Goal: Task Accomplishment & Management: Complete application form

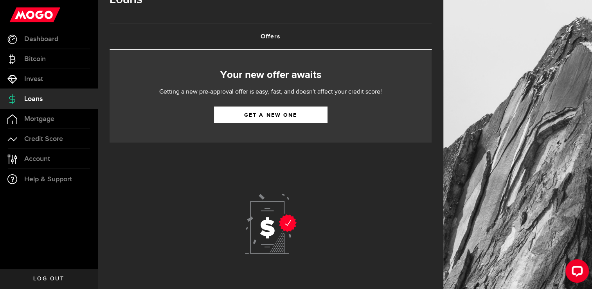
scroll to position [4, 0]
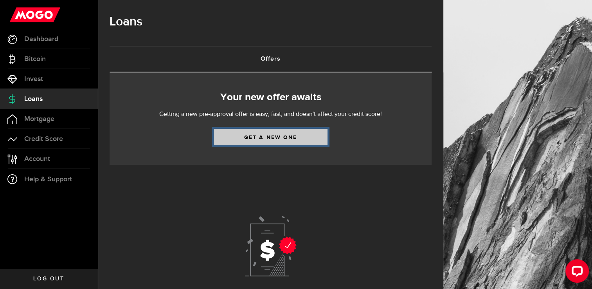
click at [271, 138] on link "Get a new one" at bounding box center [270, 137] width 113 height 16
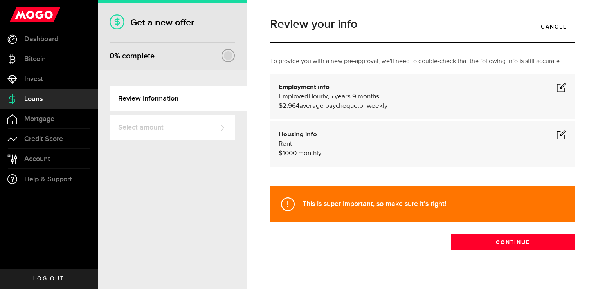
click at [557, 87] on span at bounding box center [560, 87] width 9 height 9
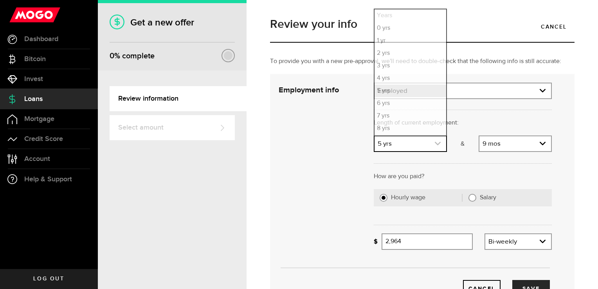
click at [434, 142] on icon "expand select" at bounding box center [437, 143] width 7 height 7
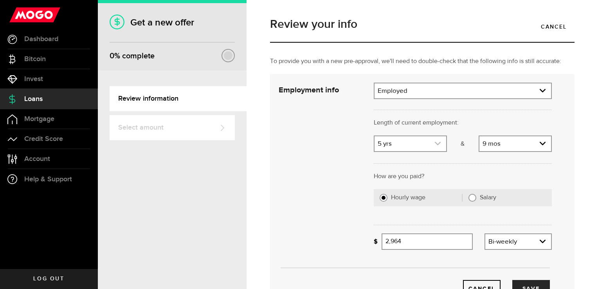
click at [434, 142] on icon "expand select" at bounding box center [437, 143] width 7 height 7
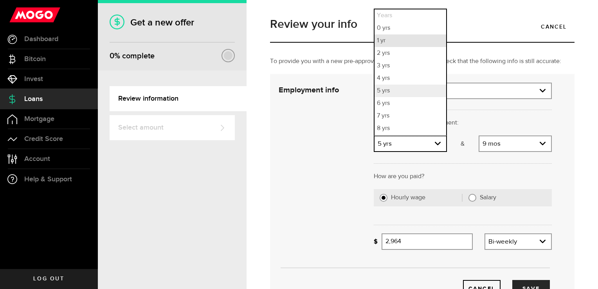
click at [390, 43] on li "1 yr" at bounding box center [410, 40] width 72 height 13
select select "1"
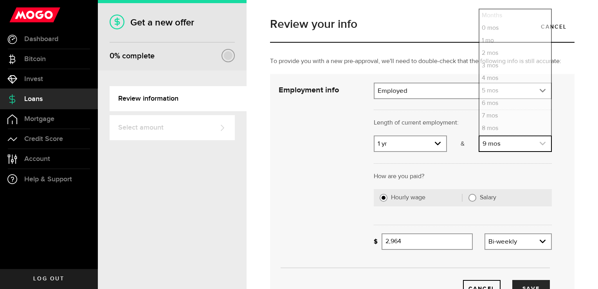
scroll to position [11, 0]
click at [539, 146] on icon "expand select" at bounding box center [542, 143] width 7 height 7
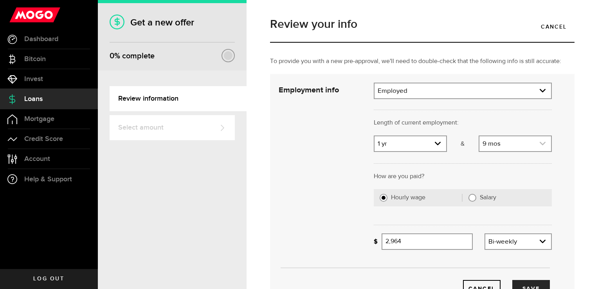
click at [539, 146] on icon "expand select" at bounding box center [542, 143] width 7 height 7
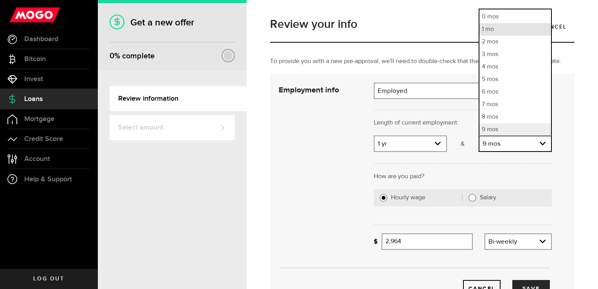
click at [488, 33] on li "1 mo" at bounding box center [515, 29] width 72 height 13
select select "1"
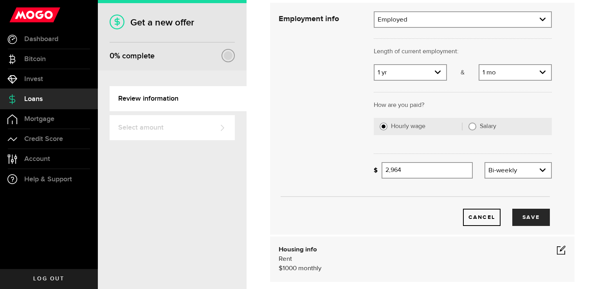
scroll to position [78, 0]
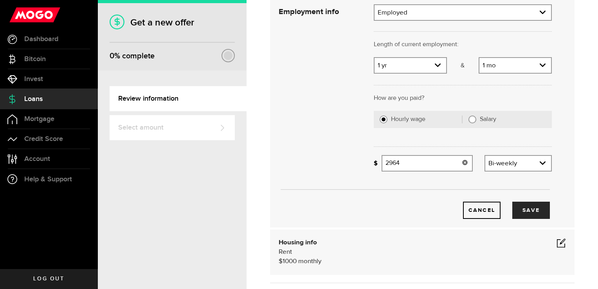
click at [410, 164] on input "2964" at bounding box center [426, 163] width 91 height 16
type input "2"
type input "1,200"
click at [410, 183] on div "Cancel Save" at bounding box center [415, 197] width 297 height 41
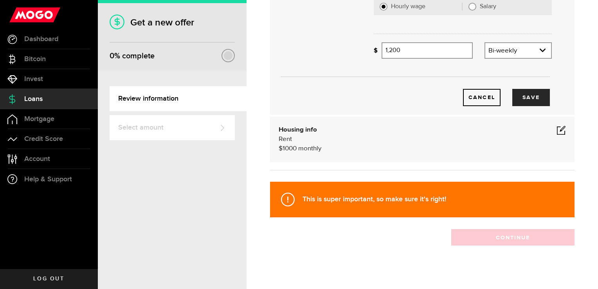
scroll to position [197, 0]
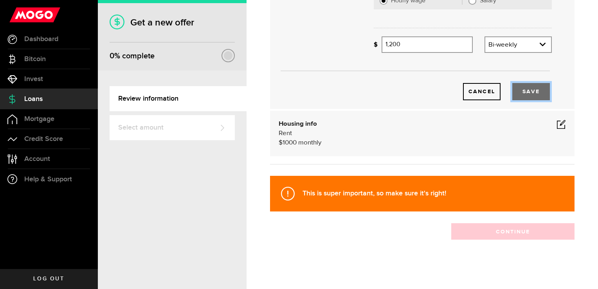
click at [526, 99] on button "Save" at bounding box center [531, 91] width 38 height 17
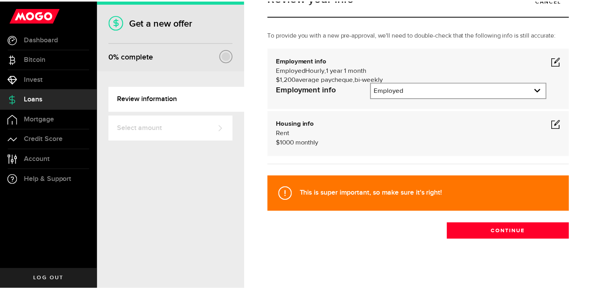
scroll to position [11, 0]
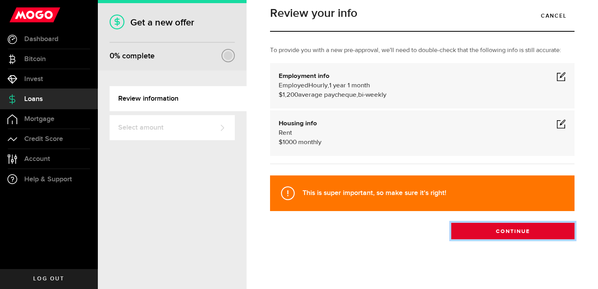
click at [502, 229] on button "Continue" at bounding box center [512, 231] width 123 height 16
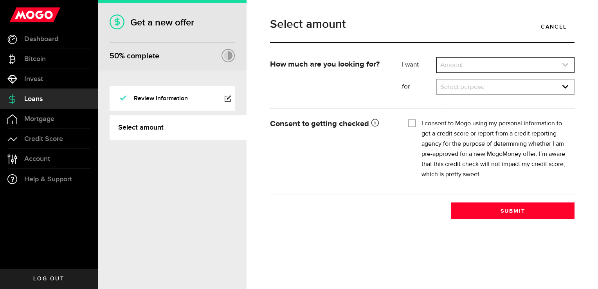
click at [563, 65] on icon "expand select" at bounding box center [565, 64] width 7 height 7
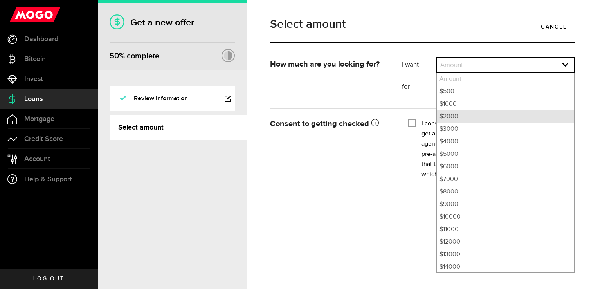
click at [446, 119] on li "$2000" at bounding box center [505, 116] width 137 height 13
select select "2000"
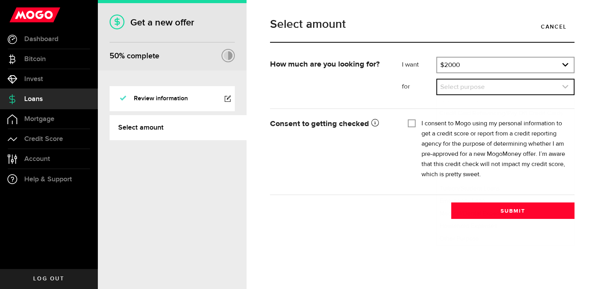
click at [568, 88] on icon "expand select" at bounding box center [565, 86] width 7 height 7
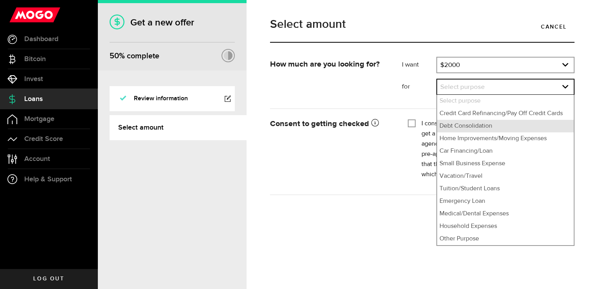
click at [469, 126] on li "Debt Consolidation" at bounding box center [505, 126] width 137 height 13
select select "Debt Consolidation"
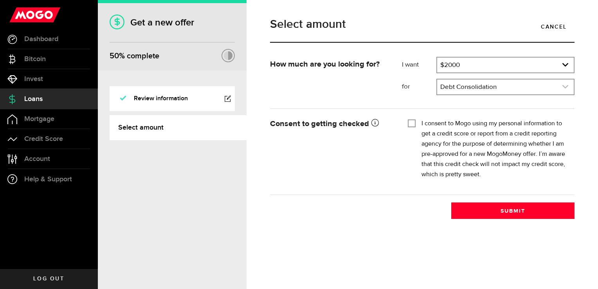
click at [565, 86] on icon "expand select" at bounding box center [565, 86] width 7 height 7
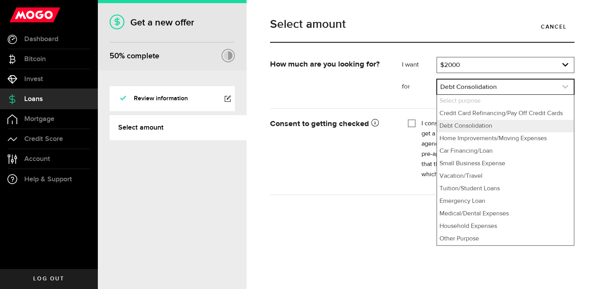
click at [565, 86] on icon "expand select" at bounding box center [565, 86] width 7 height 7
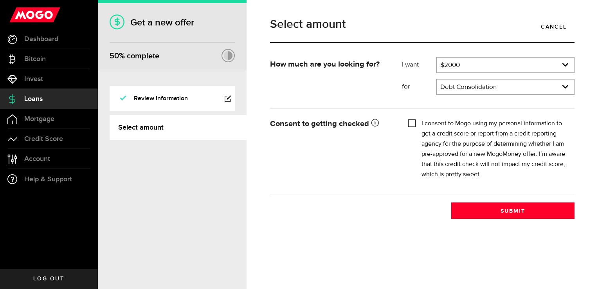
click at [413, 123] on input "I consent to Mogo using my personal information to get a credit score or report…" at bounding box center [412, 123] width 8 height 8
checkbox input "true"
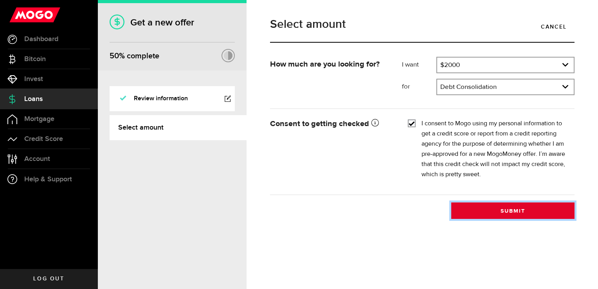
click at [513, 210] on button "Submit" at bounding box center [512, 210] width 123 height 16
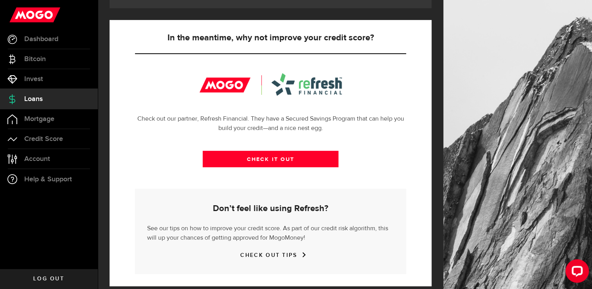
scroll to position [276, 0]
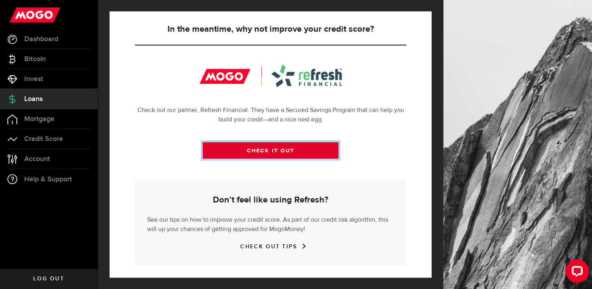
click at [271, 151] on link "CHECK IT OUT" at bounding box center [271, 150] width 136 height 16
